Goal: Information Seeking & Learning: Find specific fact

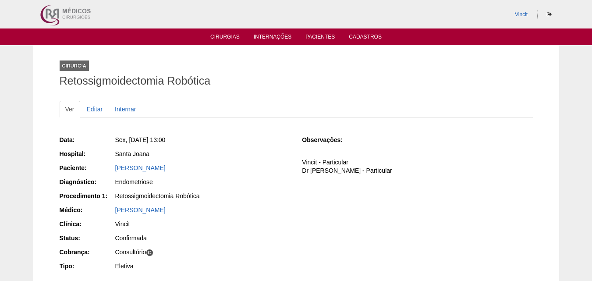
click at [404, 112] on ul "Ver Editar Internar" at bounding box center [296, 109] width 473 height 17
click at [225, 36] on link "Cirurgias" at bounding box center [224, 37] width 29 height 7
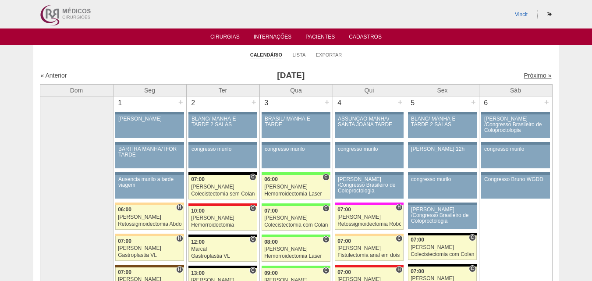
click at [533, 75] on link "Próximo »" at bounding box center [538, 75] width 28 height 7
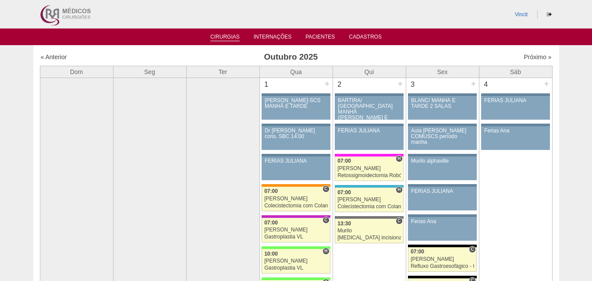
click at [237, 35] on link "Cirurgias" at bounding box center [224, 37] width 29 height 7
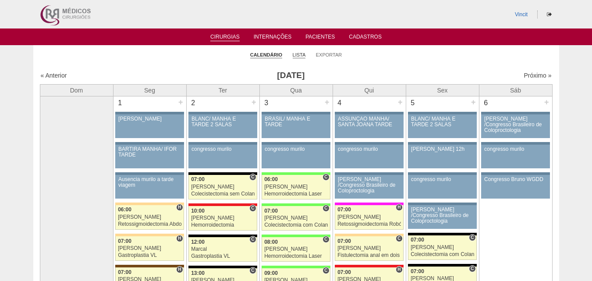
click at [295, 54] on link "Lista" at bounding box center [299, 55] width 13 height 7
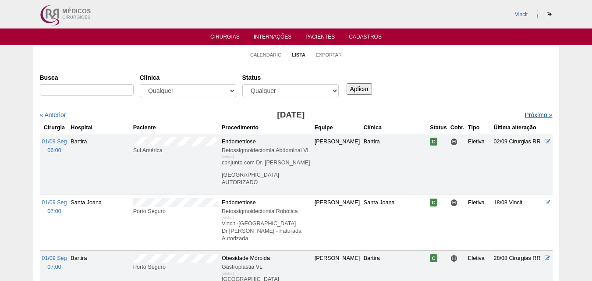
click at [528, 114] on link "Próximo »" at bounding box center [538, 114] width 28 height 7
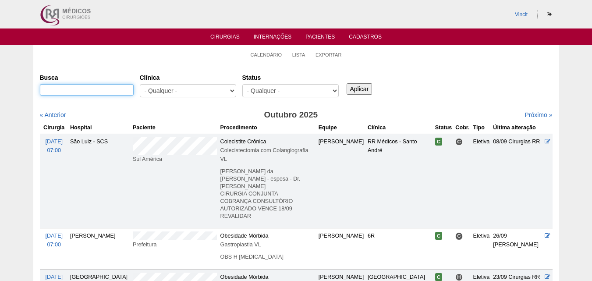
click at [60, 92] on input "Busca" at bounding box center [87, 89] width 94 height 11
type input "felipe"
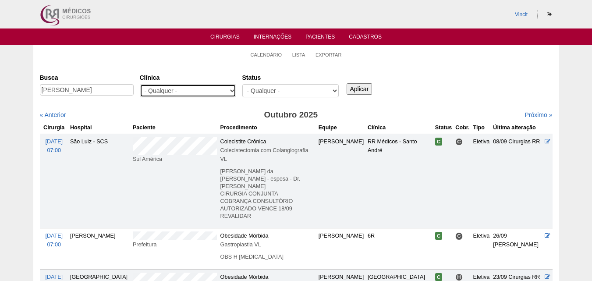
click at [154, 89] on select "- Qualquer - 6R Alphaville Assunção Bartira Brasil Christovão da Gama Cruz Azul…" at bounding box center [188, 90] width 96 height 13
select select "23"
click at [140, 84] on select "- Qualquer - 6R Alphaville Assunção Bartira Brasil Christovão da Gama Cruz Azul…" at bounding box center [188, 90] width 96 height 13
click at [361, 90] on input "Aplicar" at bounding box center [360, 88] width 26 height 11
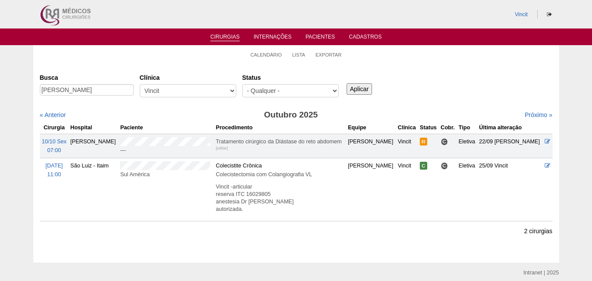
click at [229, 35] on link "Cirurgias" at bounding box center [224, 37] width 29 height 7
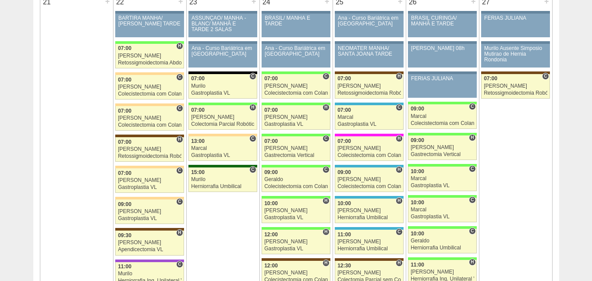
scroll to position [1340, 0]
click at [363, 81] on div "07:00" at bounding box center [369, 78] width 64 height 6
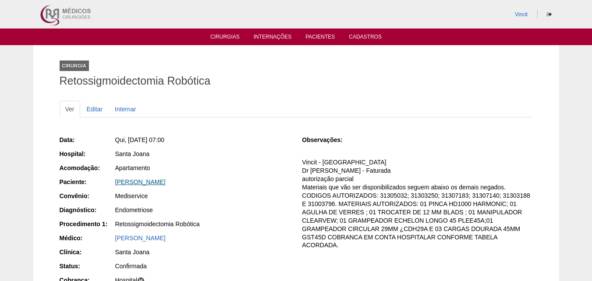
click at [166, 184] on link "LARISSA OHANA NASCIMENTO ESBEGUE" at bounding box center [140, 181] width 50 height 7
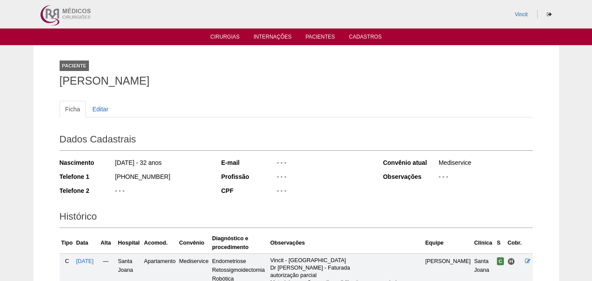
drag, startPoint x: 281, startPoint y: 78, endPoint x: 43, endPoint y: 71, distance: 238.5
click at [43, 71] on div "Paciente [PERSON_NAME] Ficha Editar Dados Cadastrais Nascimento [DATE] - 32 ano…" at bounding box center [296, 276] width 526 height 462
copy div "Paciente LARISSA OHANA NASCIMENTO ESBEGUE"
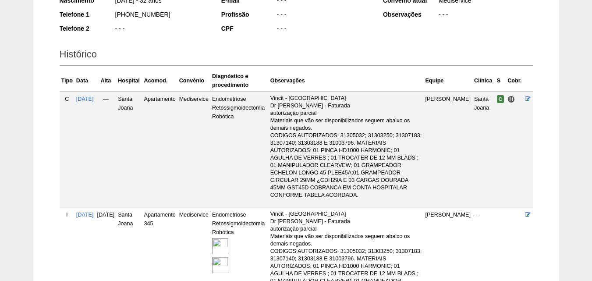
scroll to position [279, 0]
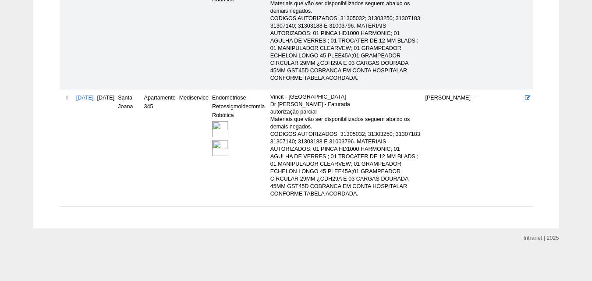
click at [228, 125] on img at bounding box center [220, 129] width 16 height 16
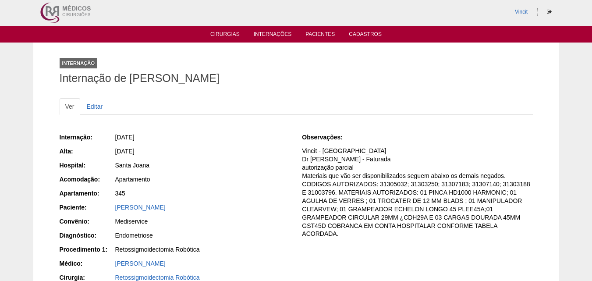
scroll to position [2, 0]
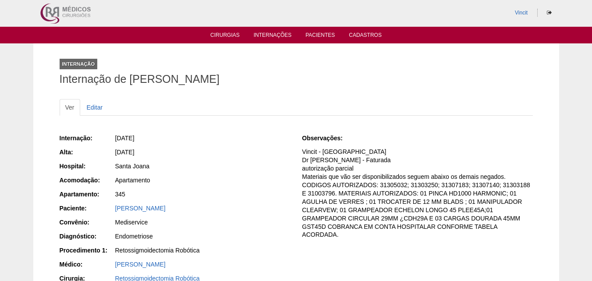
drag, startPoint x: 134, startPoint y: 79, endPoint x: 349, endPoint y: 78, distance: 215.1
click at [349, 78] on h1 "Internação de [PERSON_NAME]" at bounding box center [296, 79] width 473 height 11
copy h1 "ARISSA OHANA NASCIMENTO ESBEGUE"
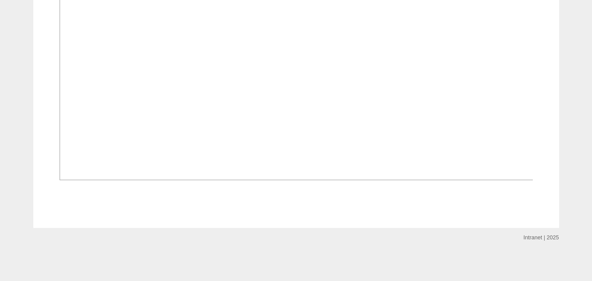
scroll to position [889, 0]
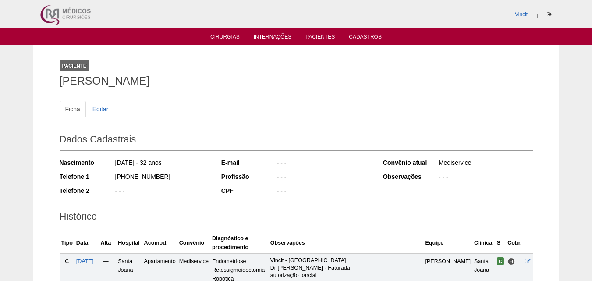
scroll to position [279, 0]
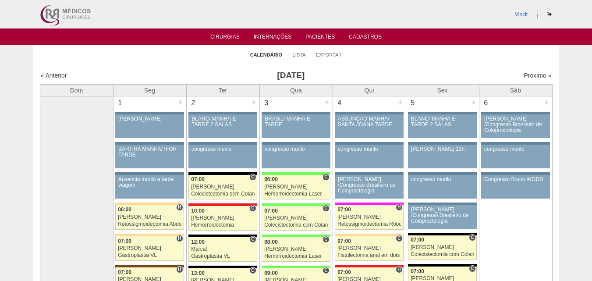
scroll to position [1337, 0]
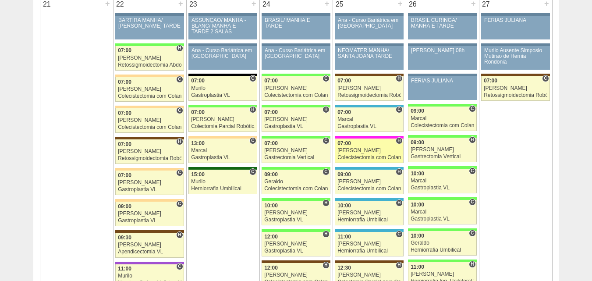
click at [364, 149] on div "[PERSON_NAME]" at bounding box center [369, 151] width 64 height 6
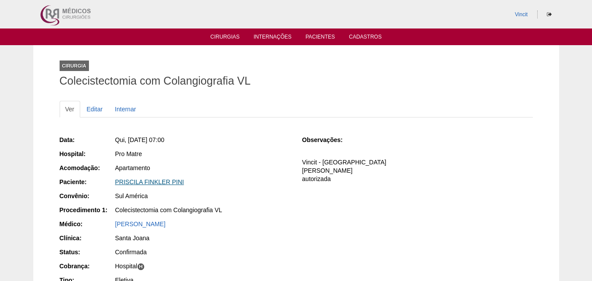
click at [170, 179] on link "PRISCILA FINKLER PINI" at bounding box center [149, 181] width 69 height 7
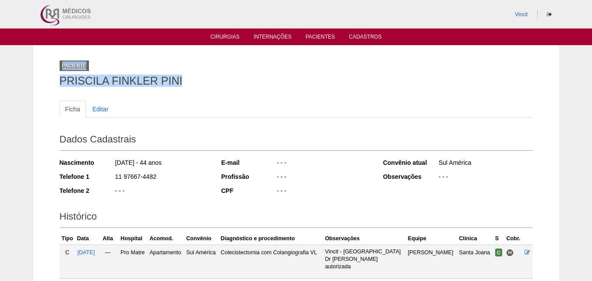
drag, startPoint x: 185, startPoint y: 74, endPoint x: 63, endPoint y: 69, distance: 122.4
click at [63, 69] on div "Paciente PRISCILA FINKLER PINI" at bounding box center [296, 72] width 473 height 40
click at [78, 85] on h1 "PRISCILA FINKLER PINI" at bounding box center [296, 80] width 473 height 11
drag, startPoint x: 60, startPoint y: 82, endPoint x: 184, endPoint y: 89, distance: 125.0
click at [184, 89] on div "Paciente PRISCILA FINKLER PINI" at bounding box center [296, 72] width 473 height 40
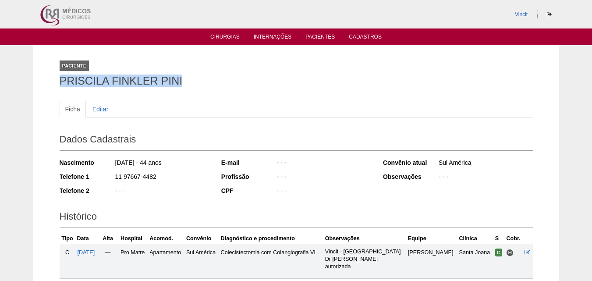
copy h1 "PRISCILA FINKLER PINI"
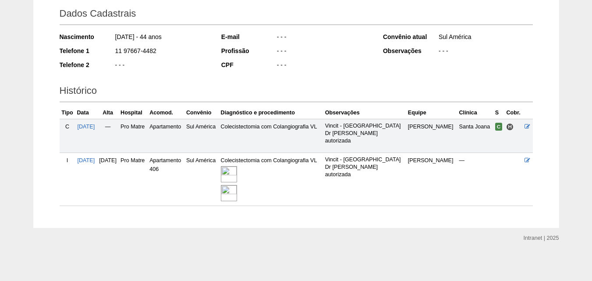
click at [237, 176] on img at bounding box center [229, 174] width 16 height 16
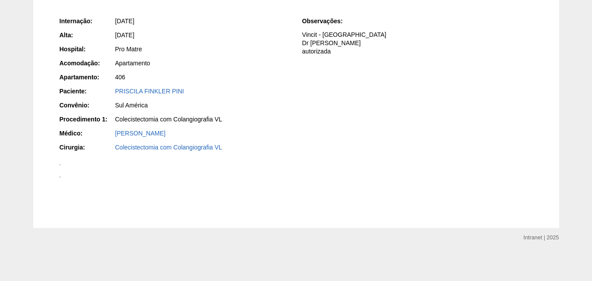
scroll to position [944, 0]
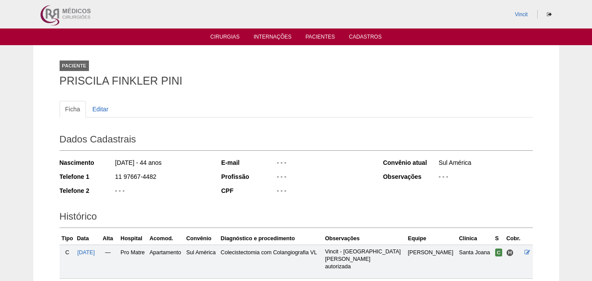
scroll to position [126, 0]
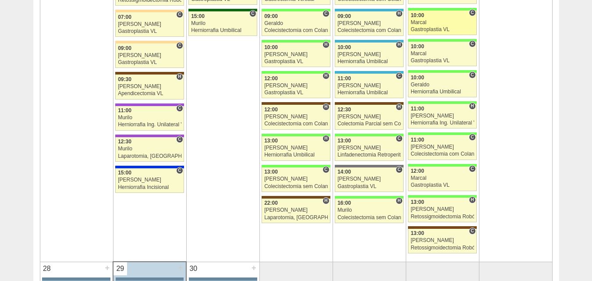
scroll to position [1496, 0]
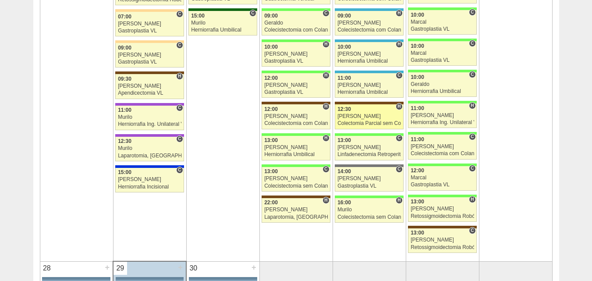
click at [371, 116] on div "[PERSON_NAME]" at bounding box center [369, 116] width 64 height 6
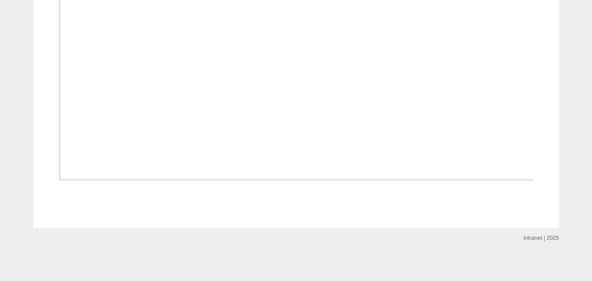
scroll to position [620, 0]
click at [259, 116] on img at bounding box center [297, 2] width 474 height 356
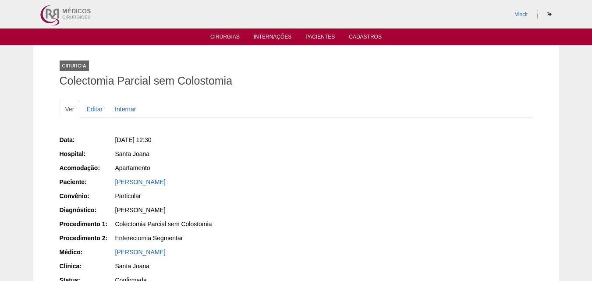
click at [166, 185] on div "[PERSON_NAME]" at bounding box center [202, 181] width 175 height 9
click at [166, 180] on link "[PERSON_NAME]" at bounding box center [140, 181] width 50 height 7
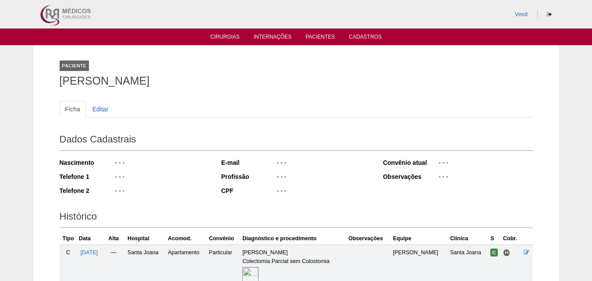
drag, startPoint x: 192, startPoint y: 81, endPoint x: 54, endPoint y: 80, distance: 138.5
click at [54, 80] on div "Paciente [PERSON_NAME] Ficha Editar Dados Cadastrais Nascimento - - - Telefone …" at bounding box center [296, 211] width 486 height 332
copy h1 "[PERSON_NAME]"
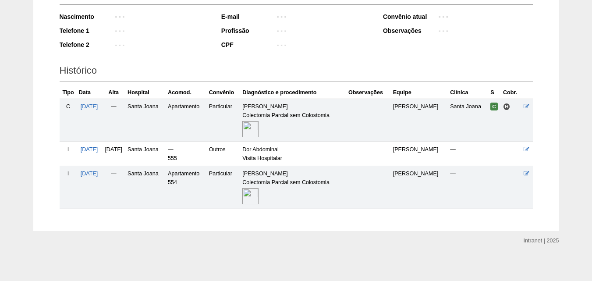
scroll to position [149, 0]
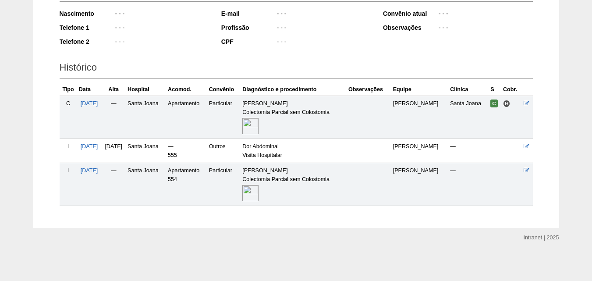
click at [259, 193] on img at bounding box center [250, 193] width 16 height 16
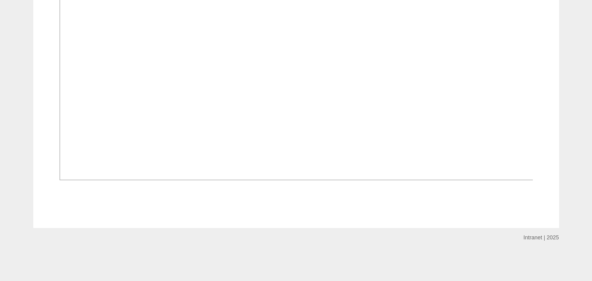
scroll to position [630, 0]
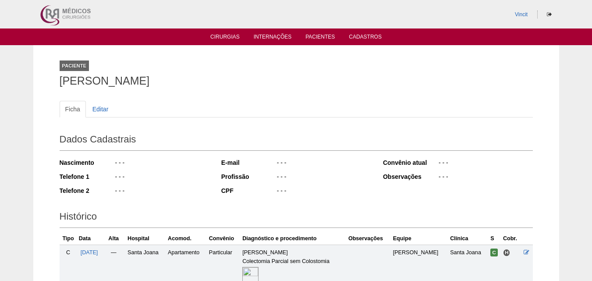
scroll to position [149, 0]
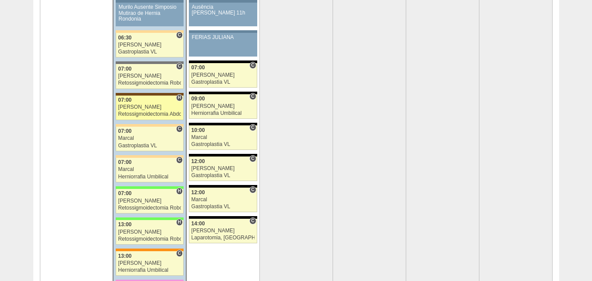
scroll to position [1834, 0]
click at [150, 104] on div "[PERSON_NAME]" at bounding box center [149, 107] width 63 height 6
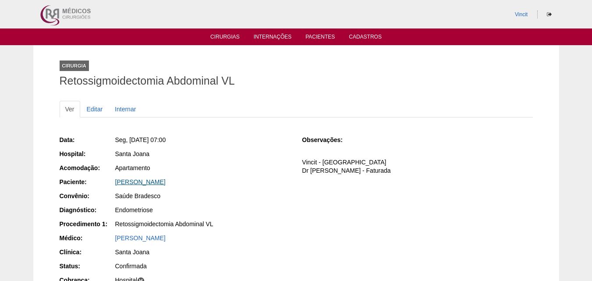
click at [166, 181] on link "ESTEFANY DOS SANTOS LOURENÇO" at bounding box center [140, 181] width 50 height 7
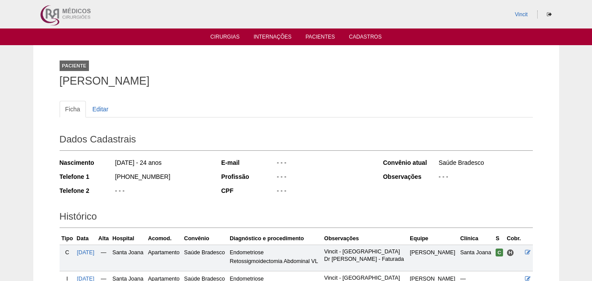
drag, startPoint x: 258, startPoint y: 79, endPoint x: 96, endPoint y: 71, distance: 161.9
click at [96, 71] on div "Paciente ESTEFANY DOS SANTOS LOURENÇO" at bounding box center [296, 72] width 473 height 40
copy div "[PERSON_NAME]"
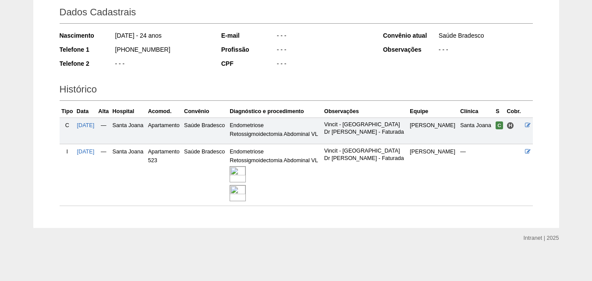
click at [246, 171] on img at bounding box center [238, 174] width 16 height 16
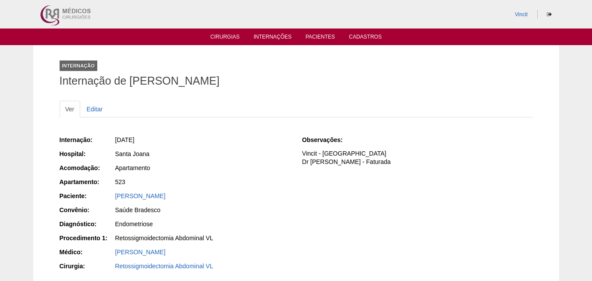
drag, startPoint x: 131, startPoint y: 79, endPoint x: 325, endPoint y: 81, distance: 194.1
click at [325, 81] on h1 "Internação de [PERSON_NAME]" at bounding box center [296, 80] width 473 height 11
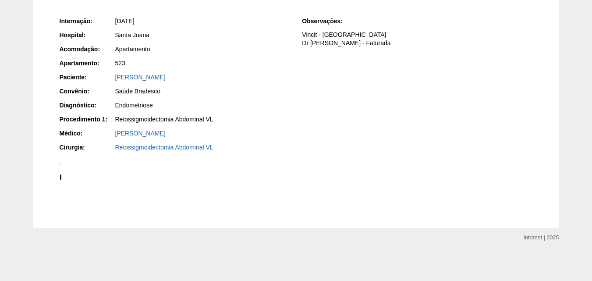
scroll to position [402, 0]
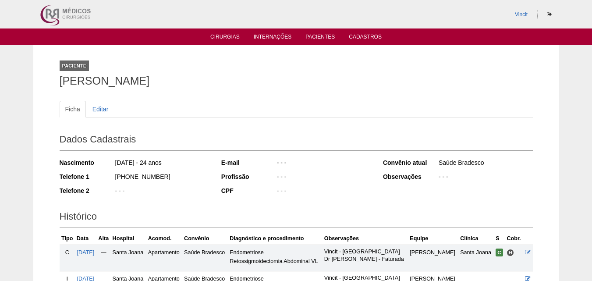
scroll to position [127, 0]
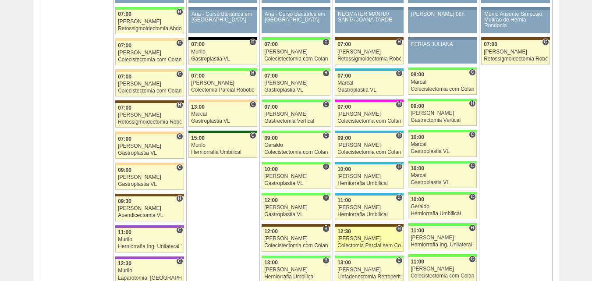
scroll to position [1372, 0]
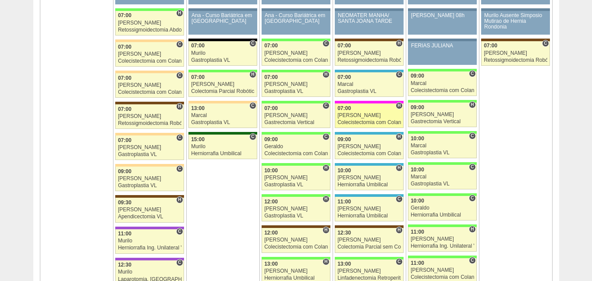
click at [372, 117] on div "[PERSON_NAME]" at bounding box center [369, 116] width 64 height 6
